Goal: Task Accomplishment & Management: Manage account settings

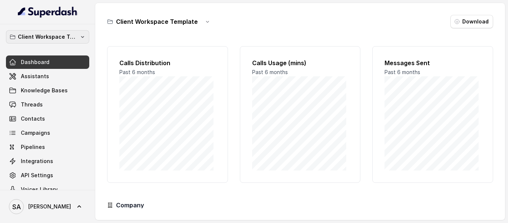
click at [54, 37] on p "Client Workspace Template" at bounding box center [48, 36] width 60 height 9
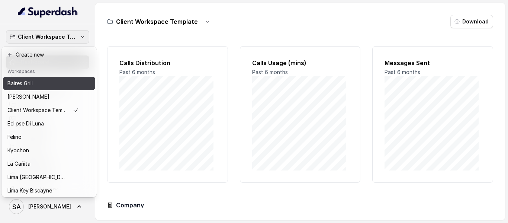
click at [31, 84] on p "Baires Grill" at bounding box center [19, 83] width 25 height 9
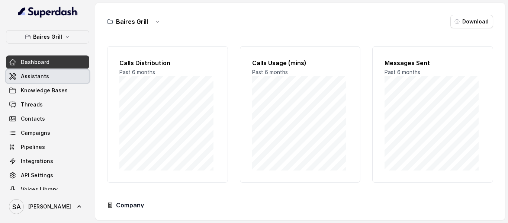
click at [50, 76] on link "Assistants" at bounding box center [47, 76] width 83 height 13
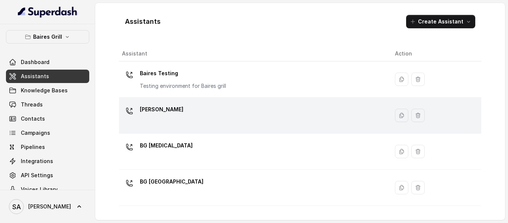
click at [162, 108] on p "[PERSON_NAME]" at bounding box center [162, 109] width 44 height 12
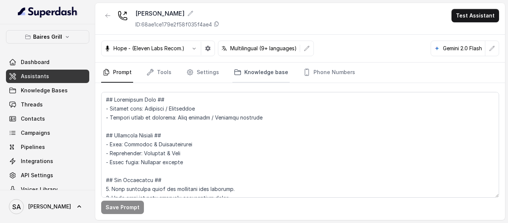
click at [261, 75] on link "Knowledge base" at bounding box center [261, 73] width 57 height 20
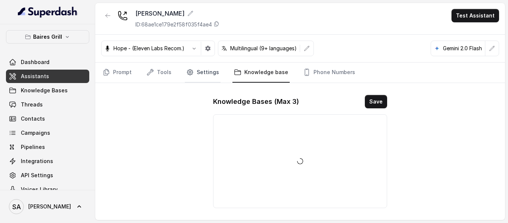
click at [200, 73] on link "Settings" at bounding box center [203, 73] width 36 height 20
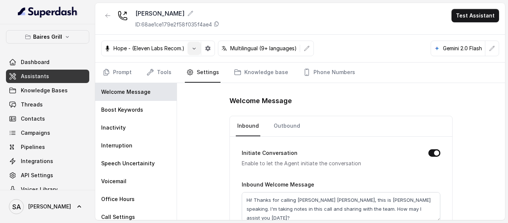
click at [188, 48] on button "button" at bounding box center [194, 48] width 13 height 13
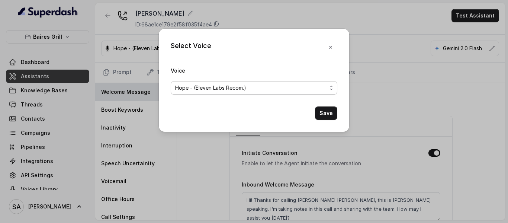
click at [327, 85] on span "Hope - (Eleven Labs Recom.)" at bounding box center [254, 87] width 167 height 13
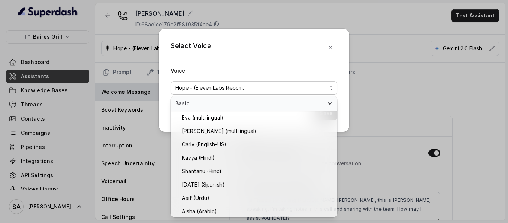
scroll to position [340, 0]
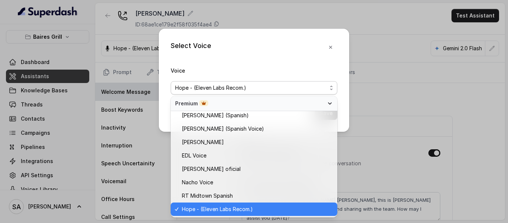
click at [331, 45] on div "Select Voice Voice Hope - (Eleven Labs Recom.) Save" at bounding box center [254, 80] width 191 height 103
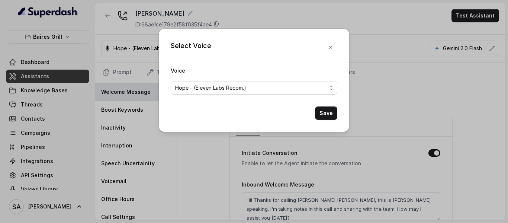
click at [352, 25] on div "Select Voice Voice Hope - (Eleven Labs Recom.) Save" at bounding box center [254, 111] width 508 height 223
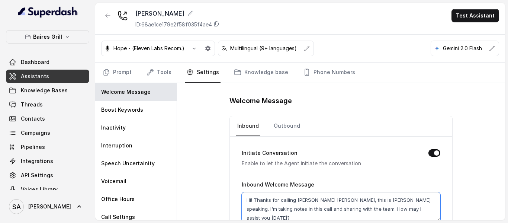
click at [249, 201] on textarea "Hi! Thanks for calling Baires Grill Brickell, this is Anna speaking. I'm taking…" at bounding box center [341, 207] width 199 height 30
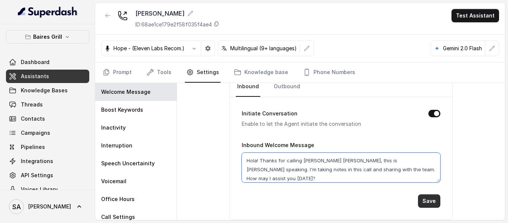
type textarea "Hola! Thanks for calling Baires Grill Brickell, this is Anna speaking. I'm taki…"
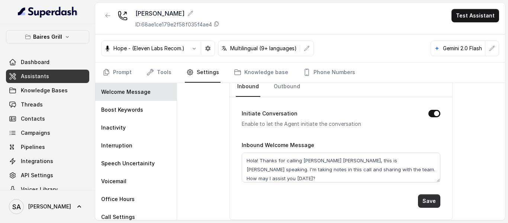
click at [427, 201] on button "Save" at bounding box center [429, 200] width 22 height 13
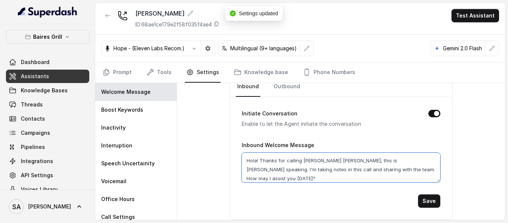
click at [248, 162] on textarea "Hola! Thanks for calling Baires Grill Brickell, this is Anna speaking. I'm taki…" at bounding box center [341, 168] width 199 height 30
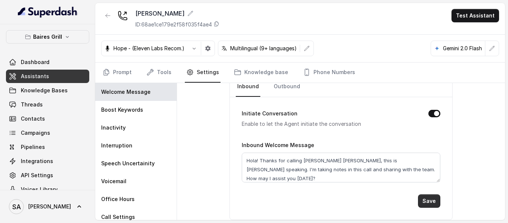
click at [429, 202] on button "Save" at bounding box center [429, 200] width 22 height 13
click at [41, 73] on span "Assistants" at bounding box center [35, 76] width 28 height 7
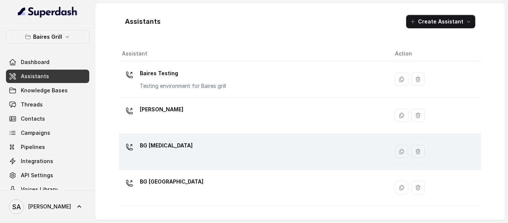
click at [161, 147] on p "BG Doral" at bounding box center [166, 146] width 53 height 12
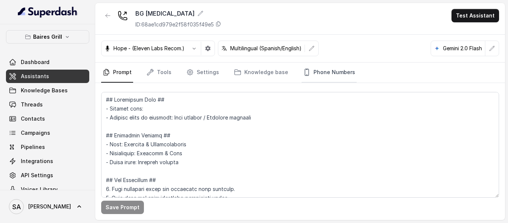
click at [322, 73] on link "Phone Numbers" at bounding box center [329, 73] width 55 height 20
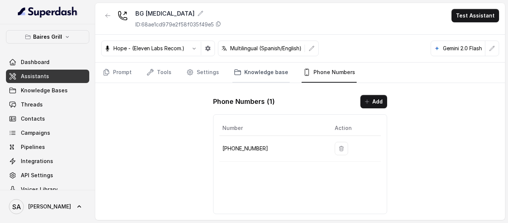
click at [259, 67] on link "Knowledge base" at bounding box center [261, 73] width 57 height 20
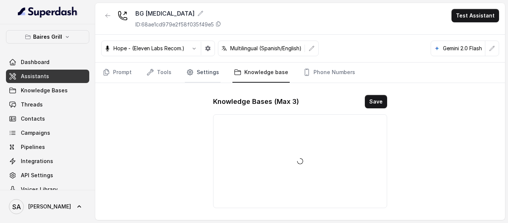
click at [209, 74] on link "Settings" at bounding box center [203, 73] width 36 height 20
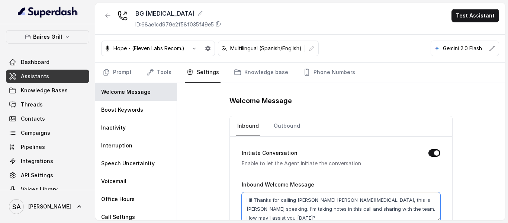
click at [247, 200] on textarea "Hi! Thanks for calling Baires Grill Doral, this is Anna speaking. I'm taking no…" at bounding box center [341, 207] width 199 height 30
paste textarea "Hola"
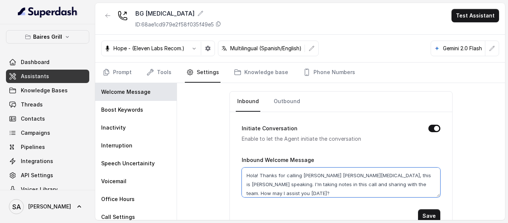
scroll to position [39, 0]
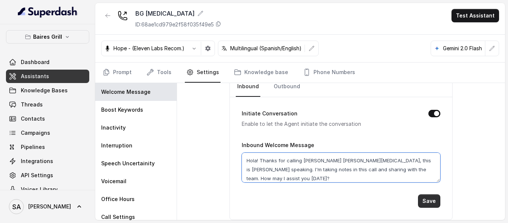
type textarea "Hola! Thanks for calling Baires Grill Doral, this is Anna speaking. I'm taking …"
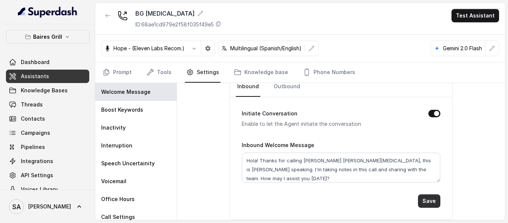
click at [430, 201] on button "Save" at bounding box center [429, 200] width 22 height 13
click at [47, 73] on link "Assistants" at bounding box center [47, 76] width 83 height 13
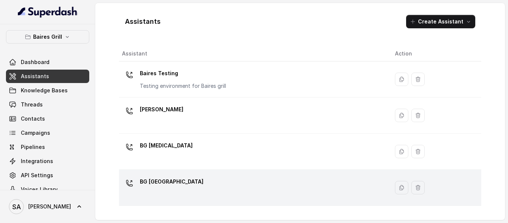
click at [160, 179] on p "BG Sunny Isles" at bounding box center [172, 182] width 64 height 12
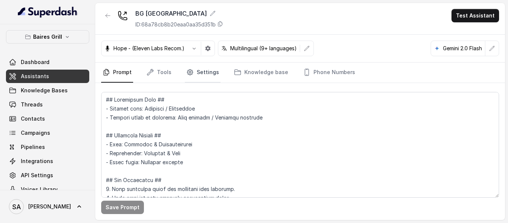
click at [201, 74] on link "Settings" at bounding box center [203, 73] width 36 height 20
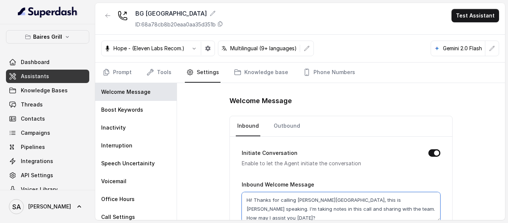
click at [244, 199] on textarea "Hi! Thanks for calling Baires Grill Sunny Isles, this is Anna speaking. I'm tak…" at bounding box center [341, 207] width 199 height 30
paste textarea "ola"
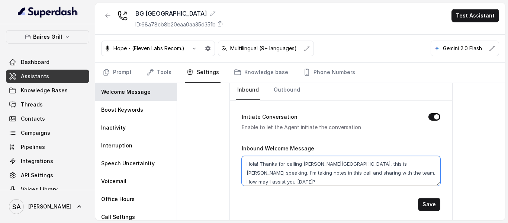
scroll to position [39, 0]
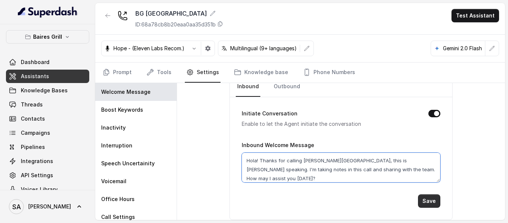
type textarea "Hola! Thanks for calling Baires Grill Sunny Isles, this is Anna speaking. I'm t…"
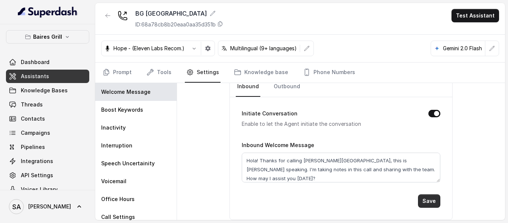
click at [433, 201] on button "Save" at bounding box center [429, 200] width 22 height 13
click at [40, 40] on p "Baires Grill" at bounding box center [47, 36] width 29 height 9
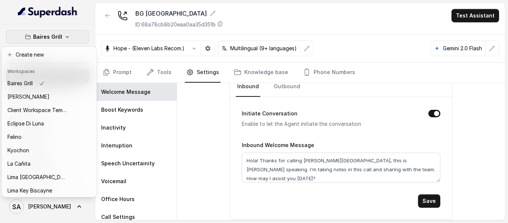
scroll to position [3, 0]
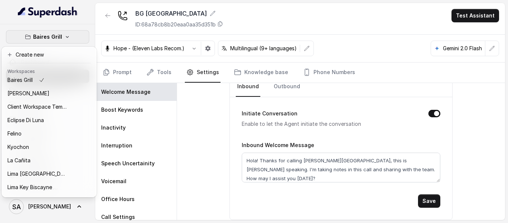
click at [424, 198] on div "Baires Grill Dashboard Assistants Knowledge Bases Threads Contacts Campaigns Pi…" at bounding box center [254, 111] width 508 height 223
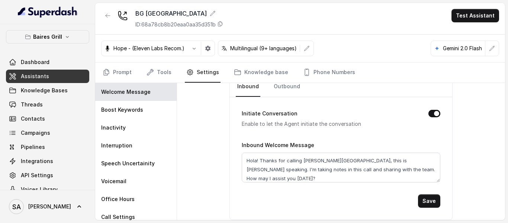
click at [59, 39] on button "Baires Grill" at bounding box center [47, 36] width 83 height 13
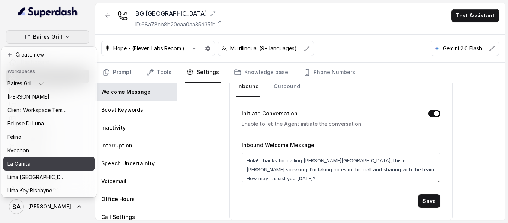
click at [44, 167] on div "La Cañita" at bounding box center [37, 163] width 60 height 9
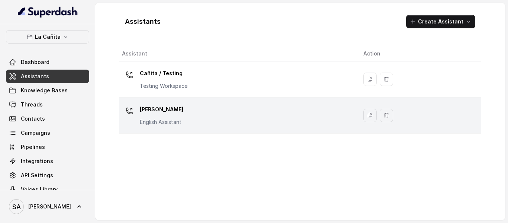
click at [179, 107] on p "Kendall" at bounding box center [162, 109] width 44 height 12
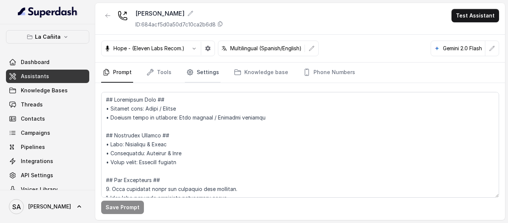
click at [207, 76] on link "Settings" at bounding box center [203, 73] width 36 height 20
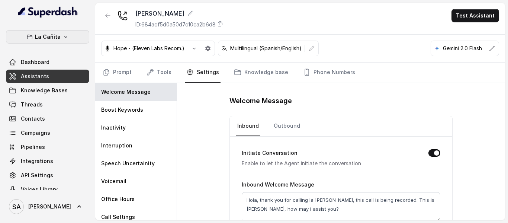
click at [72, 34] on button "La Cañita" at bounding box center [47, 36] width 83 height 13
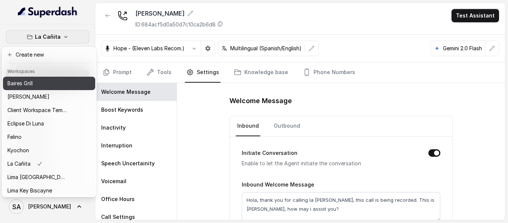
click at [45, 82] on div "Baires Grill" at bounding box center [37, 83] width 60 height 9
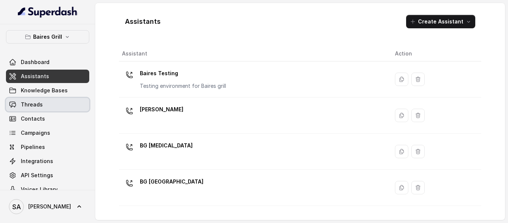
click at [41, 105] on link "Threads" at bounding box center [47, 104] width 83 height 13
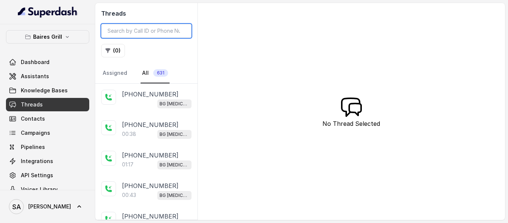
click at [137, 35] on input "search" at bounding box center [146, 31] width 90 height 14
paste input "+1 (305) 927-9109"
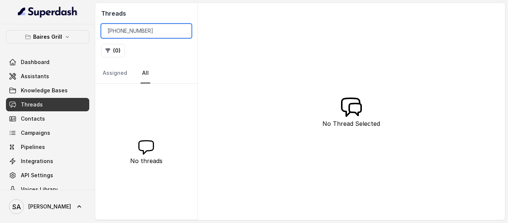
click at [116, 29] on input "+1 (305) 927-9109" at bounding box center [146, 31] width 90 height 14
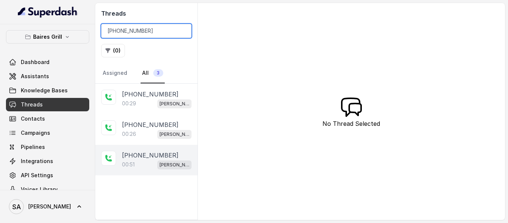
type input "+13059279109"
click at [158, 166] on div "00:51 BG Brickell" at bounding box center [157, 165] width 70 height 10
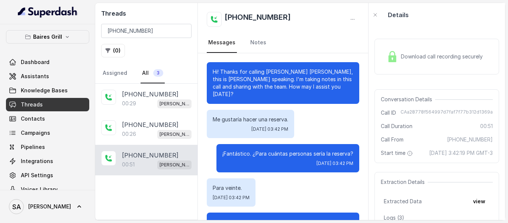
scroll to position [162, 0]
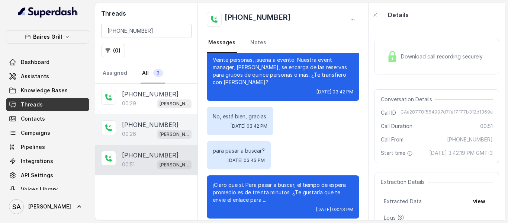
click at [129, 132] on p "00:26" at bounding box center [129, 133] width 14 height 7
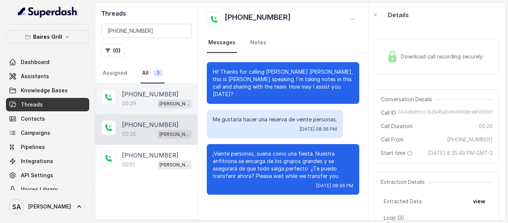
click at [151, 99] on div "00:29 BG Brickell" at bounding box center [157, 104] width 70 height 10
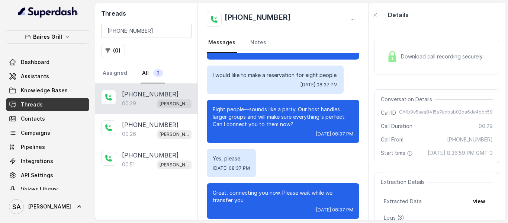
scroll to position [45, 0]
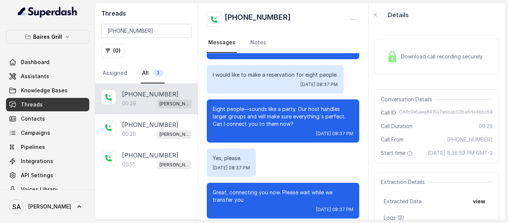
click at [411, 66] on div "Download call recording securely" at bounding box center [437, 57] width 125 height 36
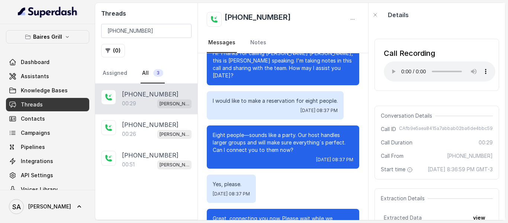
scroll to position [0, 0]
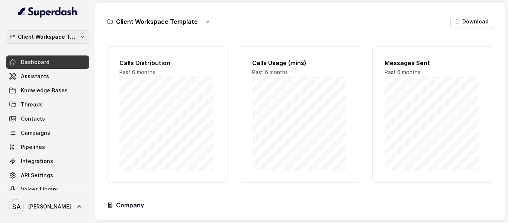
click at [61, 33] on p "Client Workspace Template" at bounding box center [48, 36] width 60 height 9
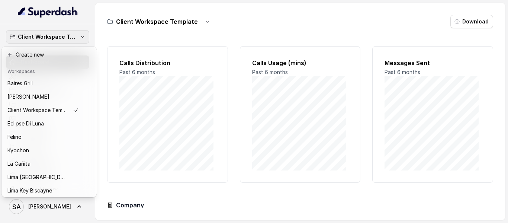
scroll to position [74, 0]
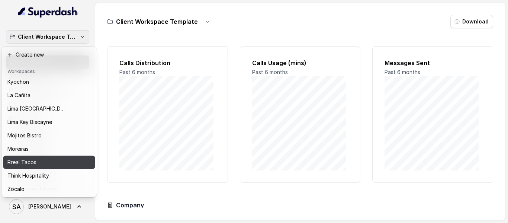
click at [19, 161] on button "Rreal Tacos" at bounding box center [49, 162] width 92 height 13
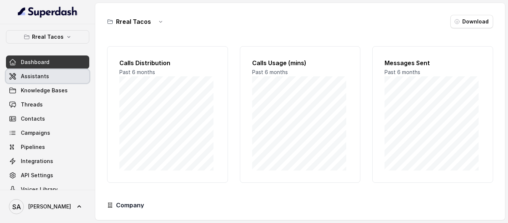
click at [50, 76] on link "Assistants" at bounding box center [47, 76] width 83 height 13
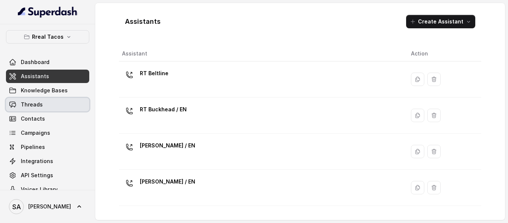
click at [49, 100] on link "Threads" at bounding box center [47, 104] width 83 height 13
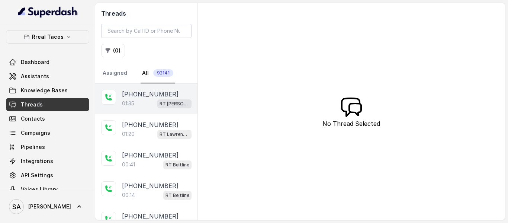
click at [133, 103] on p "01:35" at bounding box center [128, 103] width 12 height 7
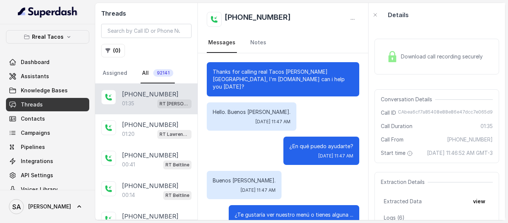
scroll to position [520, 0]
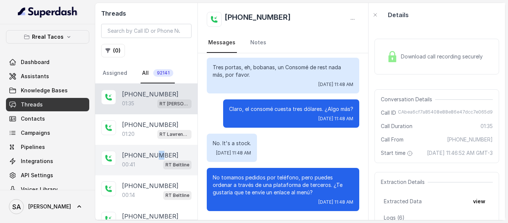
click at [156, 159] on p "[PHONE_NUMBER]" at bounding box center [150, 155] width 57 height 9
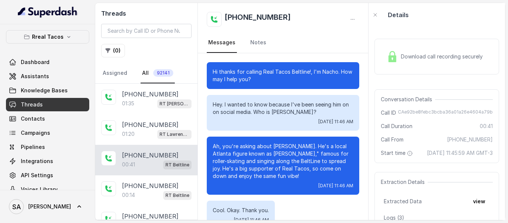
click at [437, 57] on span "Download call recording securely" at bounding box center [443, 56] width 85 height 7
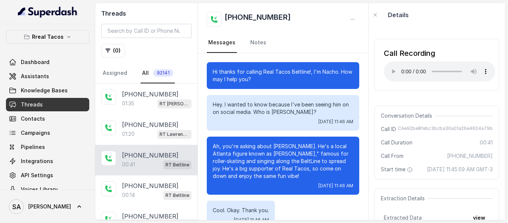
click at [445, 52] on div "Call Recording" at bounding box center [440, 53] width 112 height 10
